Goal: Browse casually

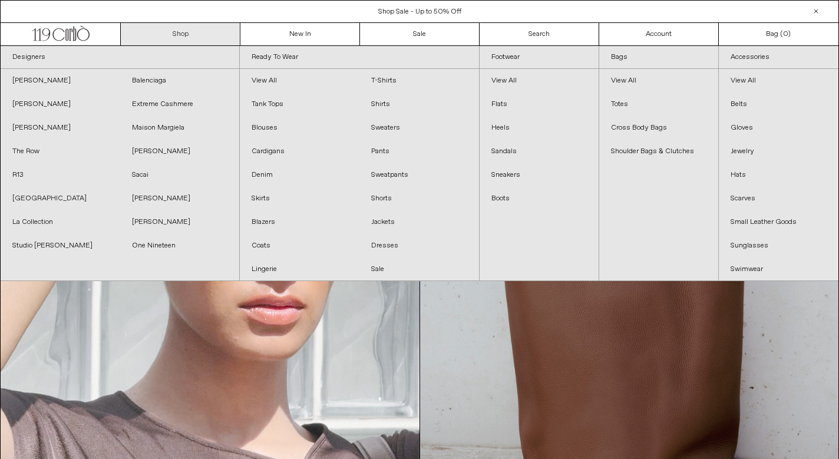
drag, startPoint x: 187, startPoint y: 33, endPoint x: 182, endPoint y: 34, distance: 6.0
click at [187, 33] on link "Shop" at bounding box center [181, 34] width 120 height 22
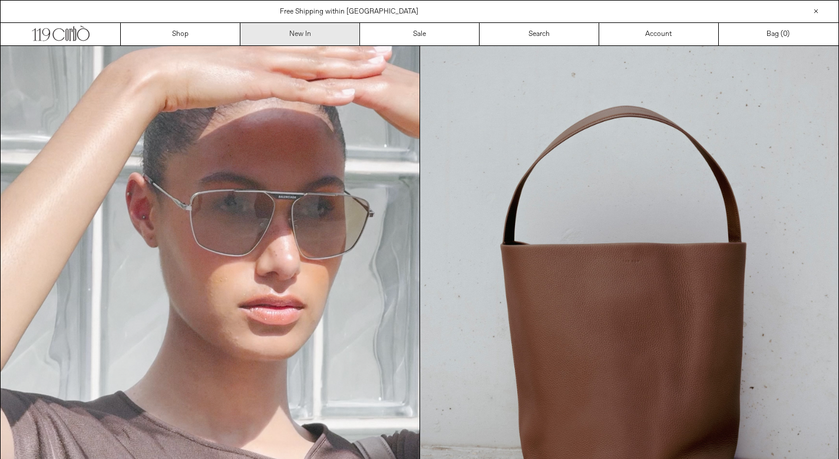
click at [292, 37] on link "New In" at bounding box center [301, 34] width 120 height 22
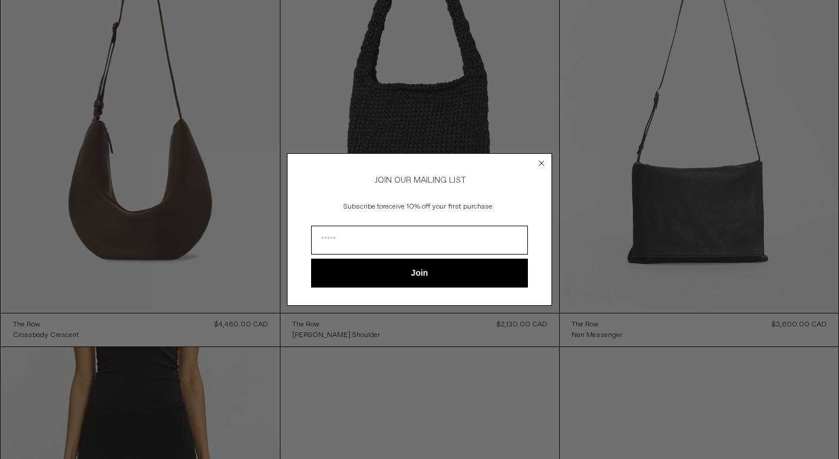
click at [541, 159] on circle "Close dialog" at bounding box center [541, 163] width 11 height 11
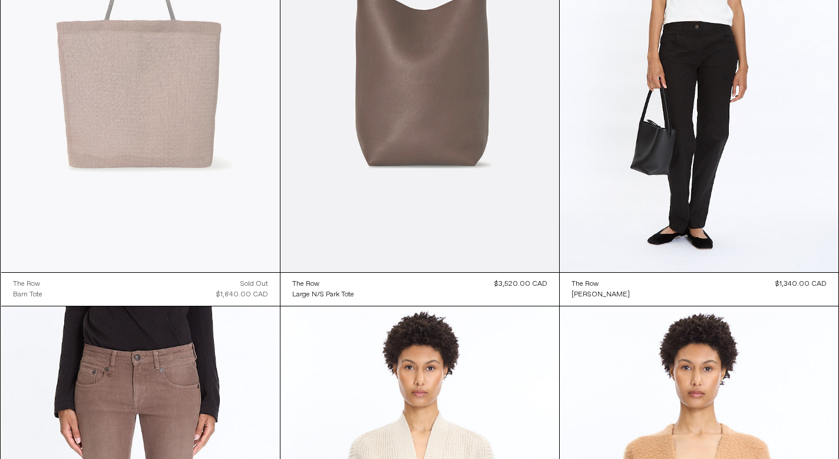
scroll to position [2931, 0]
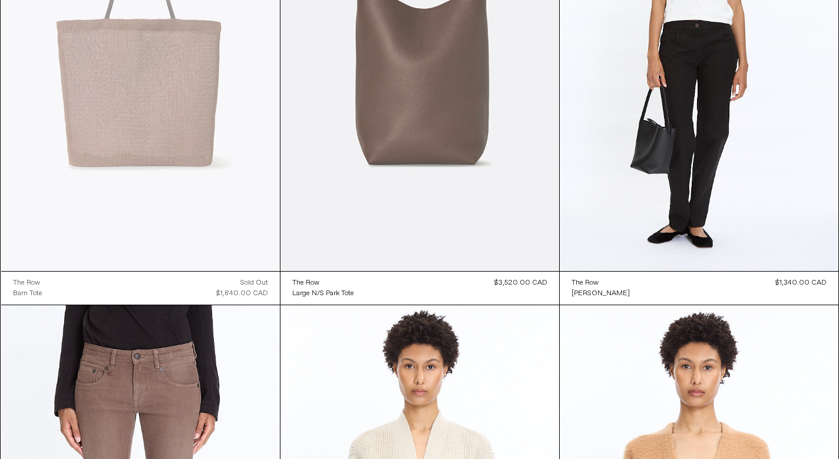
click at [394, 114] on at bounding box center [420, 62] width 279 height 419
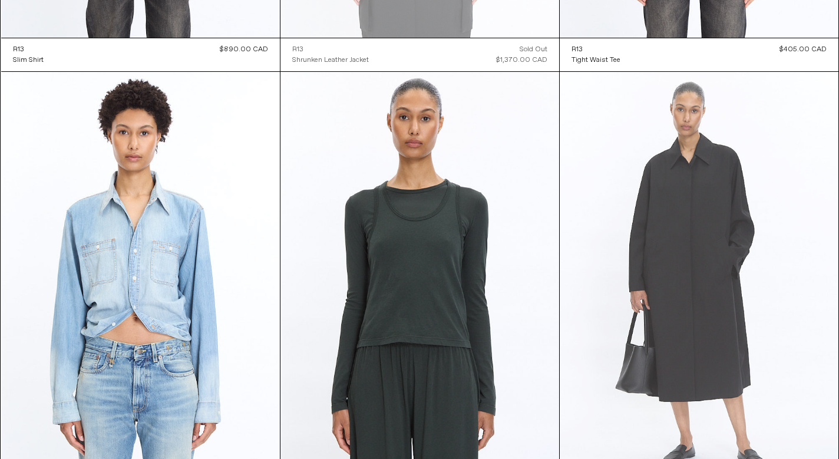
scroll to position [4507, 0]
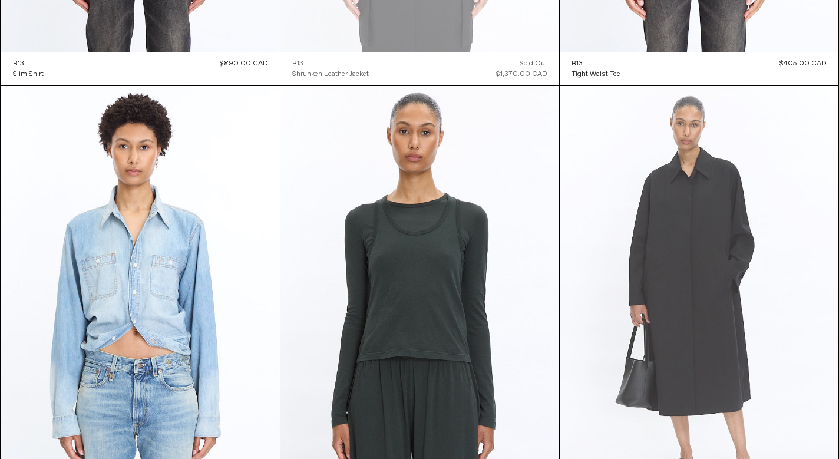
click at [694, 248] on at bounding box center [699, 295] width 279 height 419
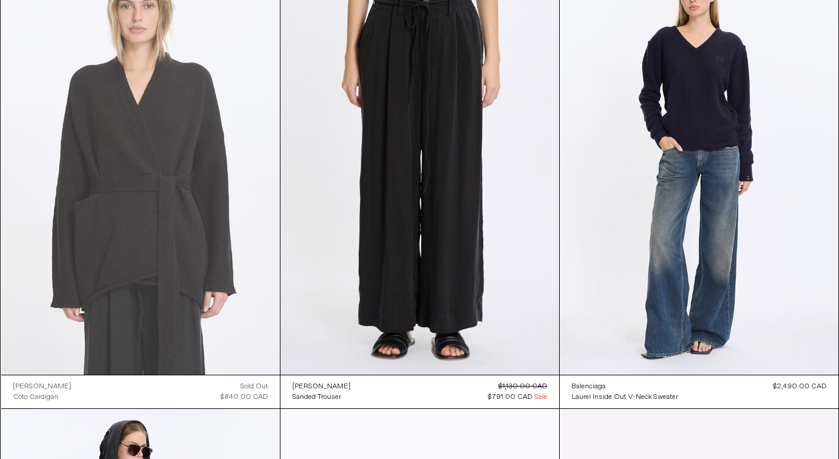
scroll to position [6896, 0]
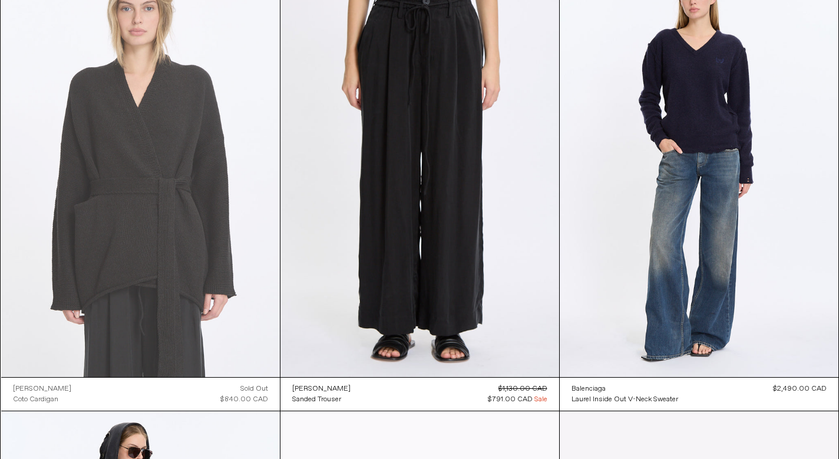
click at [149, 163] on at bounding box center [140, 168] width 279 height 419
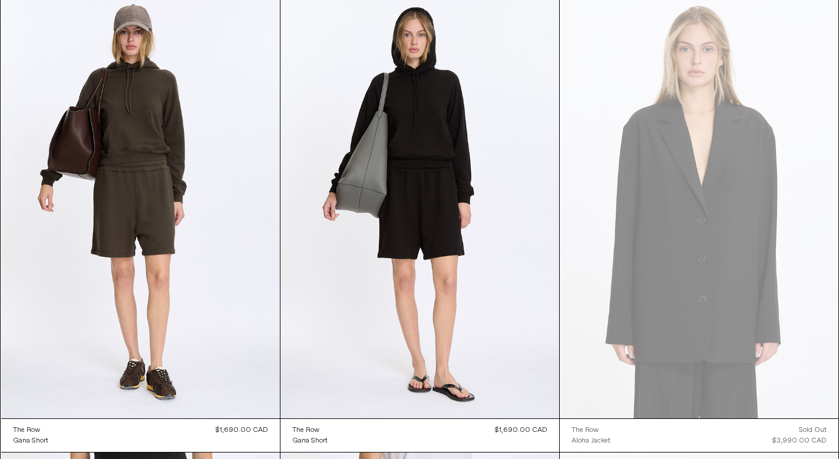
scroll to position [10028, 0]
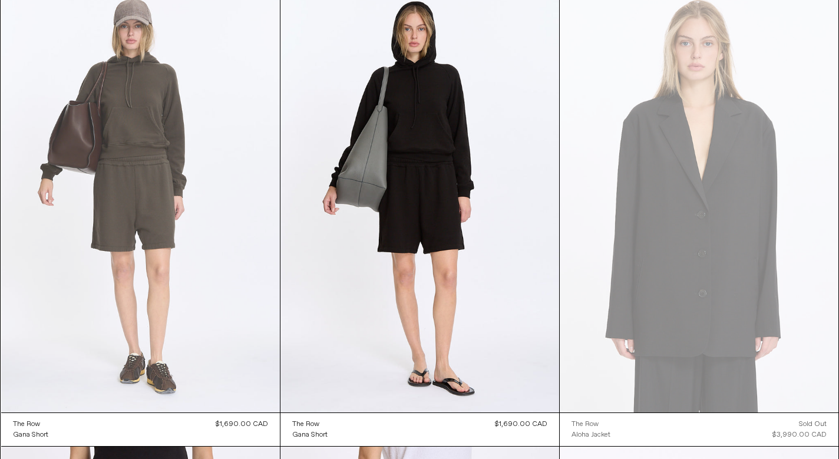
click at [97, 153] on at bounding box center [140, 203] width 279 height 419
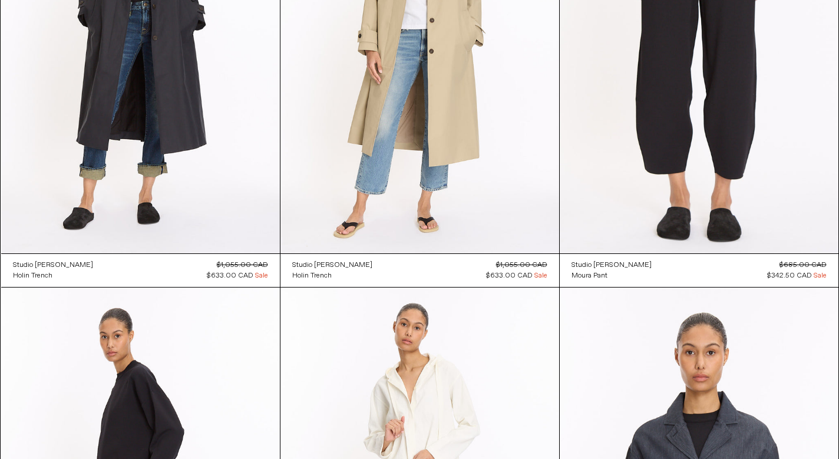
scroll to position [19006, 0]
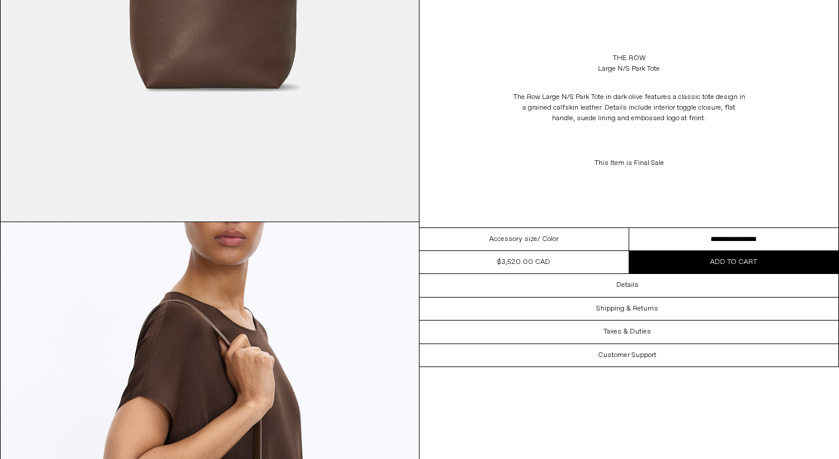
scroll to position [364, 0]
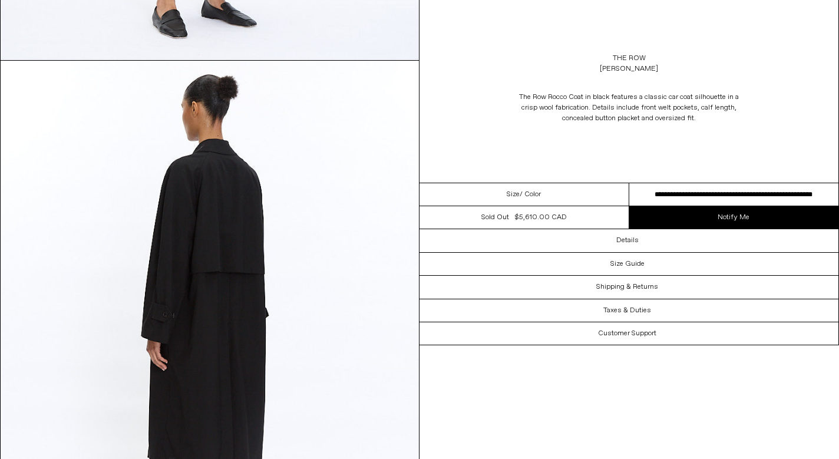
scroll to position [1588, 0]
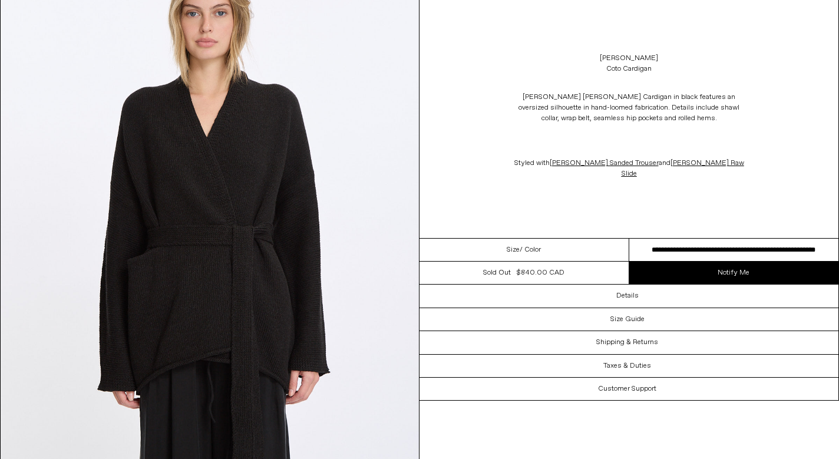
scroll to position [117, 0]
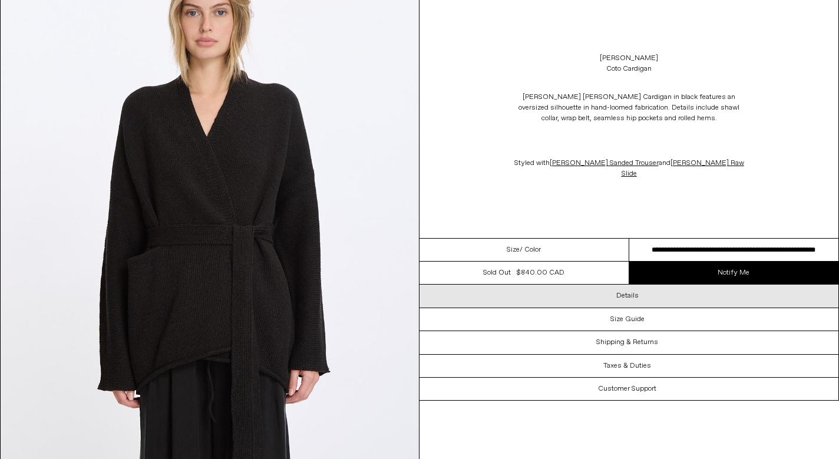
click at [641, 289] on div "Details" at bounding box center [629, 296] width 419 height 22
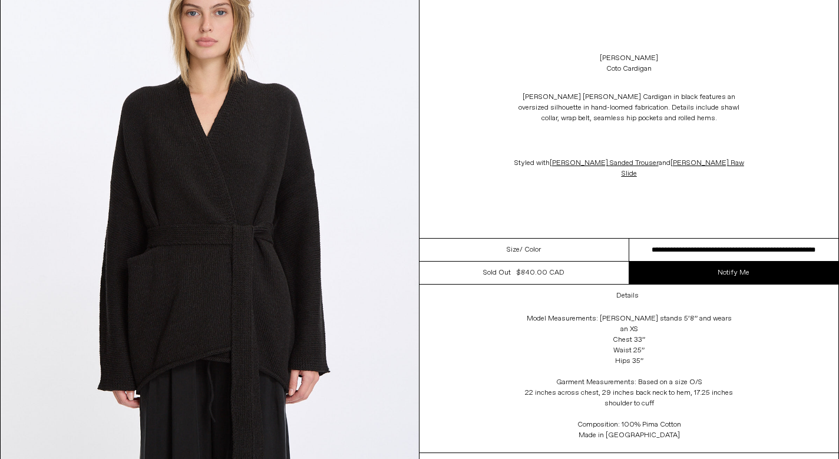
click at [247, 235] on img at bounding box center [210, 212] width 419 height 523
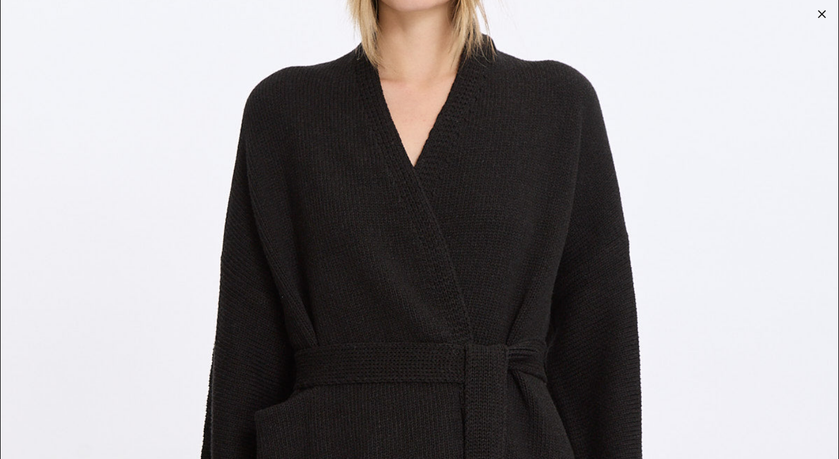
scroll to position [0, 0]
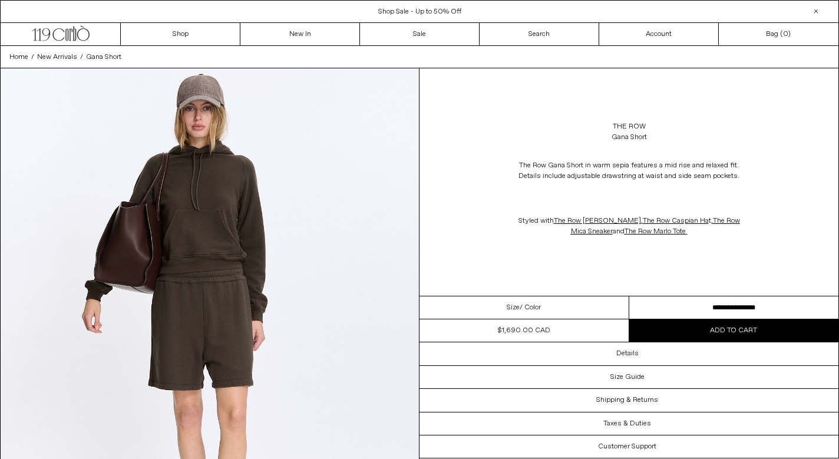
scroll to position [6, 0]
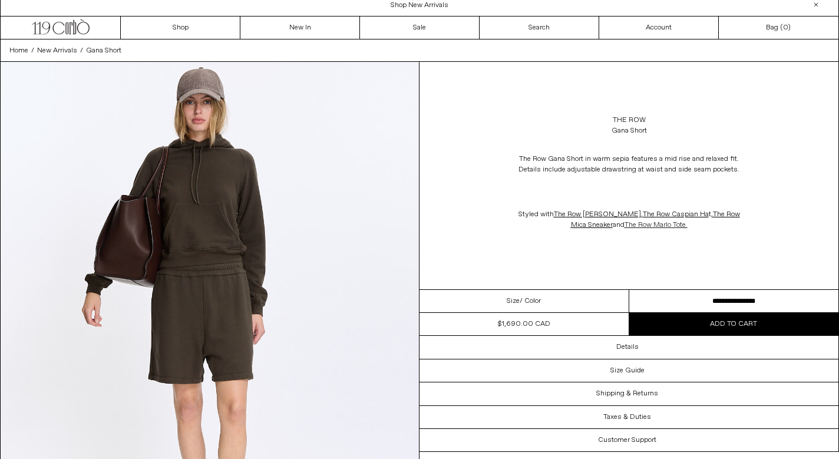
click at [648, 227] on link "The Row Marlo Tote" at bounding box center [655, 224] width 61 height 9
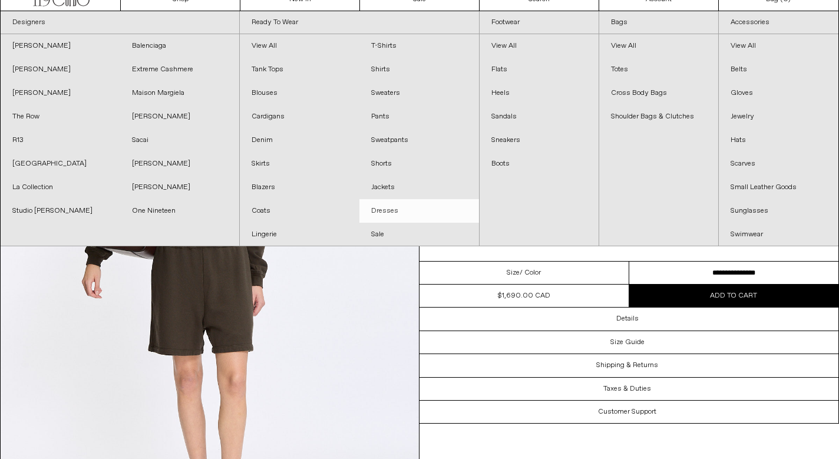
scroll to position [37, 0]
